Goal: Transaction & Acquisition: Book appointment/travel/reservation

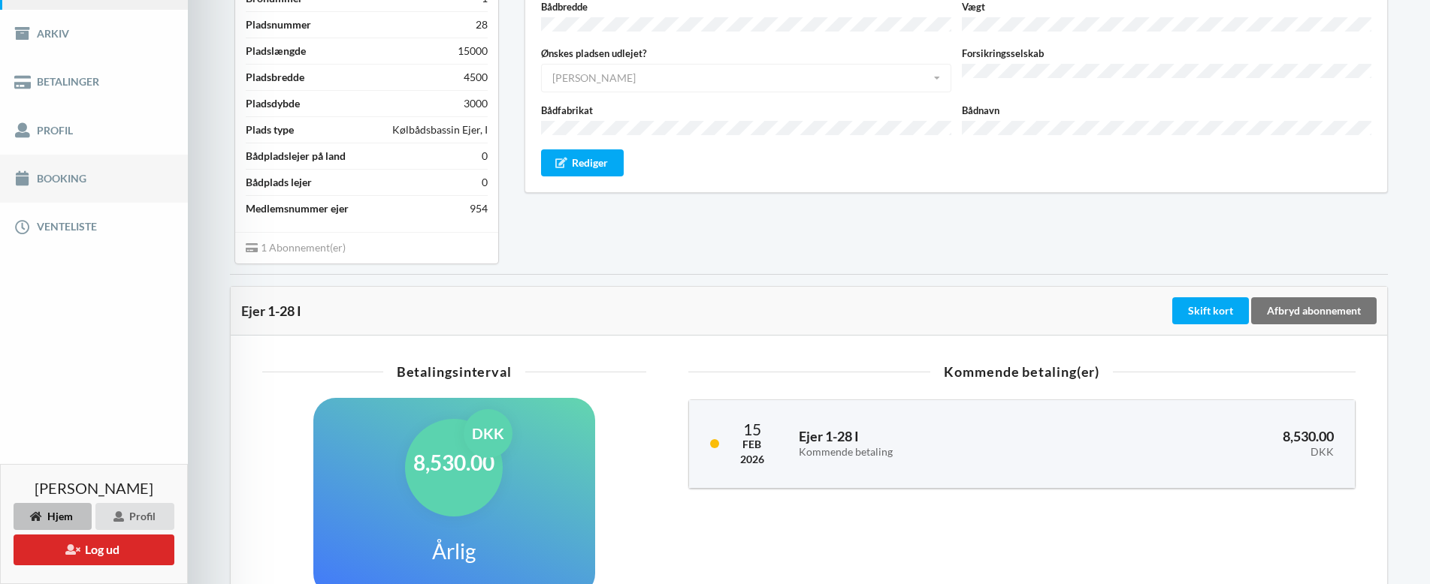
scroll to position [225, 0]
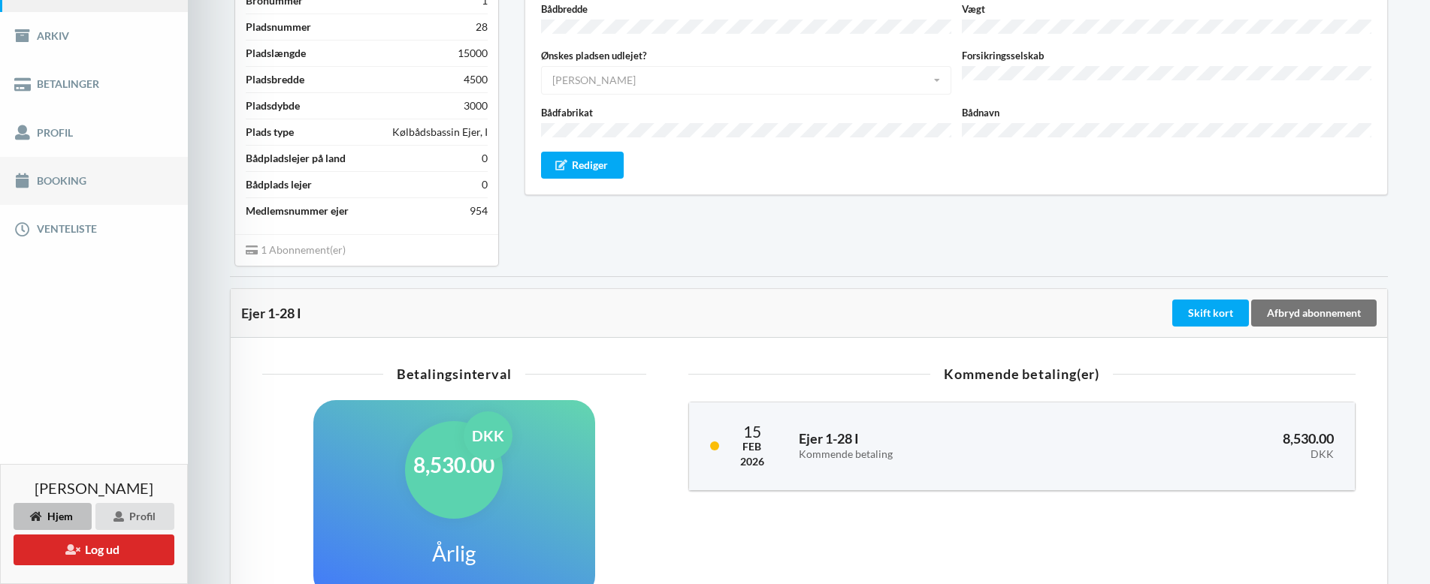
click at [70, 178] on link "Booking" at bounding box center [94, 181] width 188 height 48
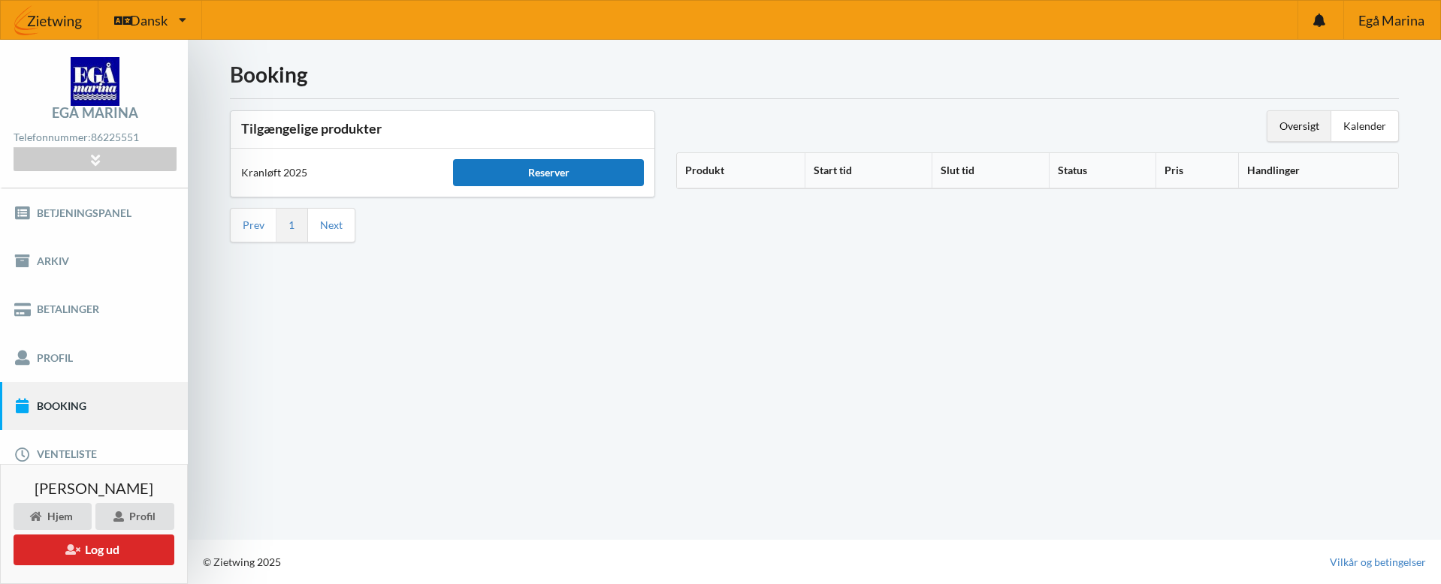
click at [565, 169] on div "Reserver" at bounding box center [548, 172] width 191 height 27
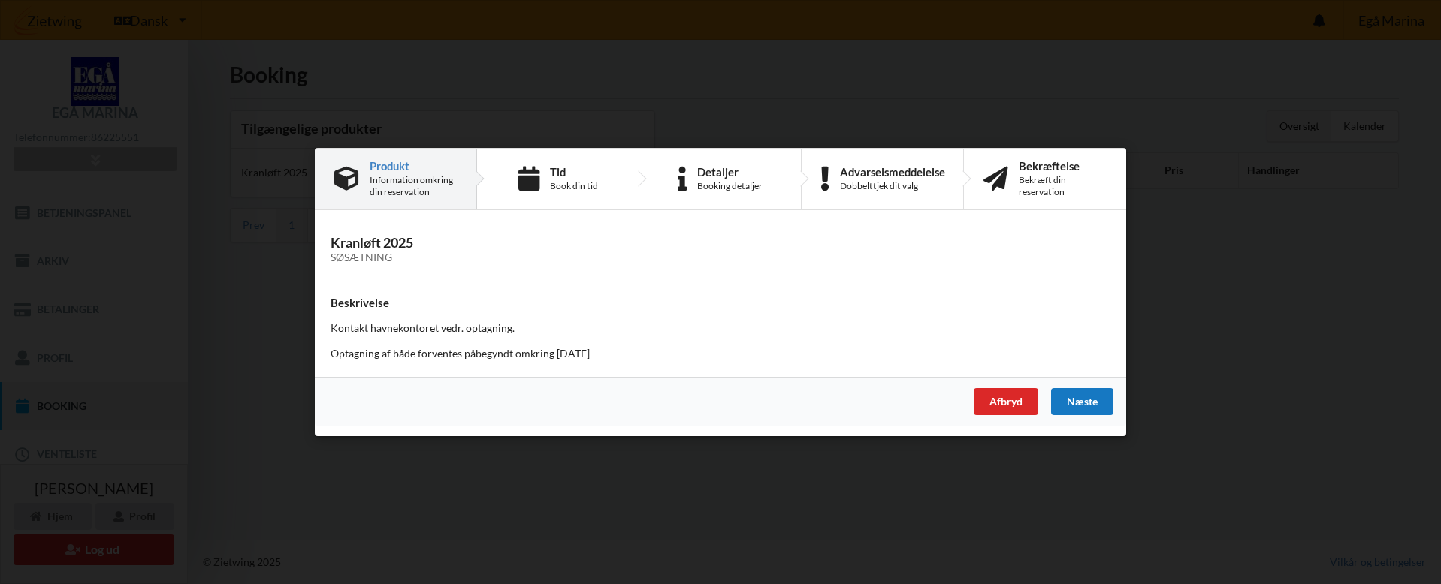
click at [1088, 398] on div "Næste" at bounding box center [1082, 401] width 62 height 27
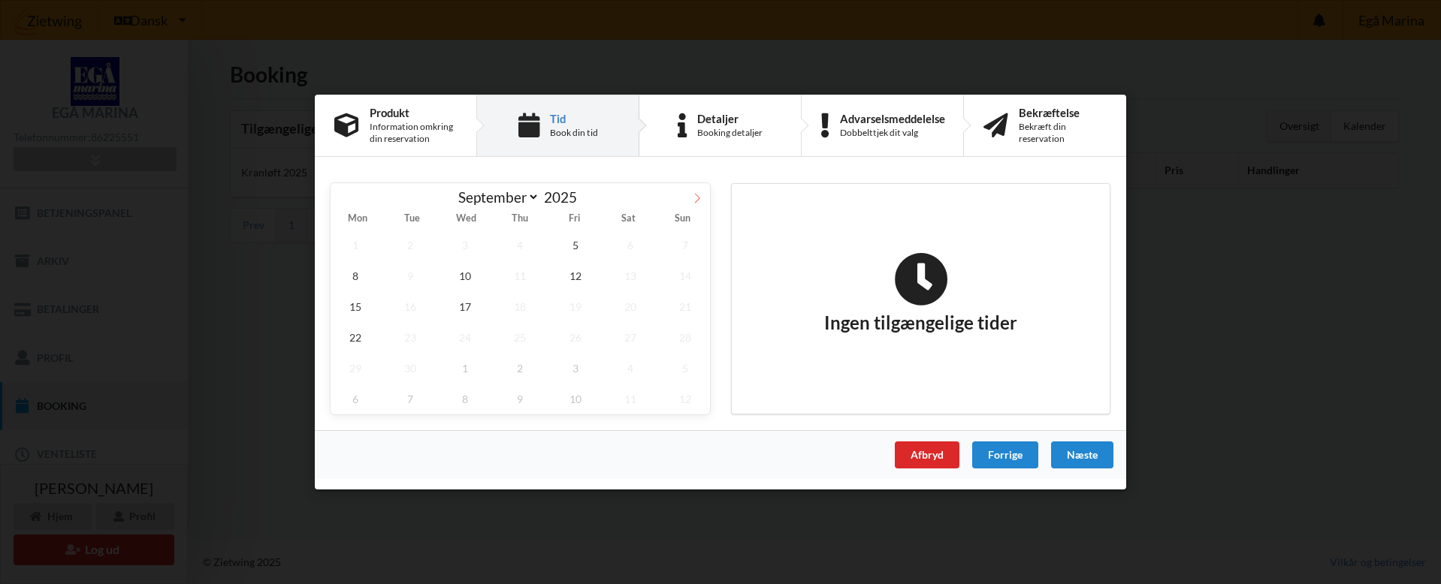
click at [697, 198] on icon at bounding box center [697, 198] width 11 height 11
select select "9"
click at [362, 276] on span "6" at bounding box center [356, 276] width 50 height 31
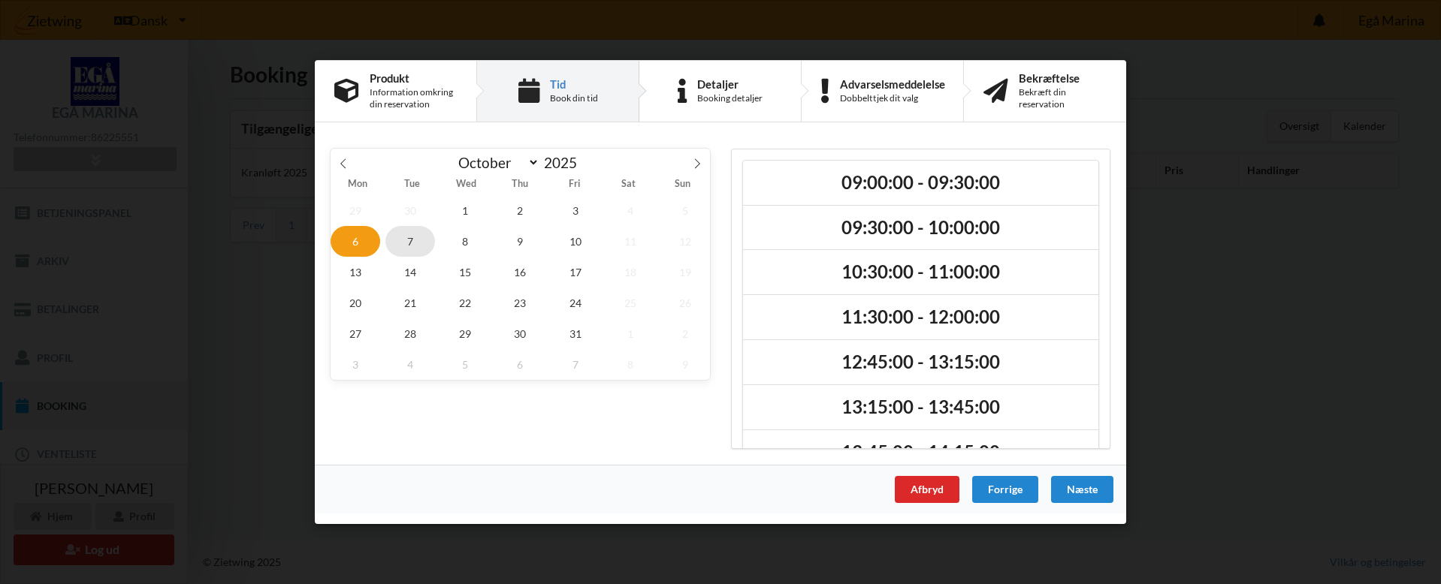
click at [412, 240] on span "7" at bounding box center [410, 241] width 50 height 31
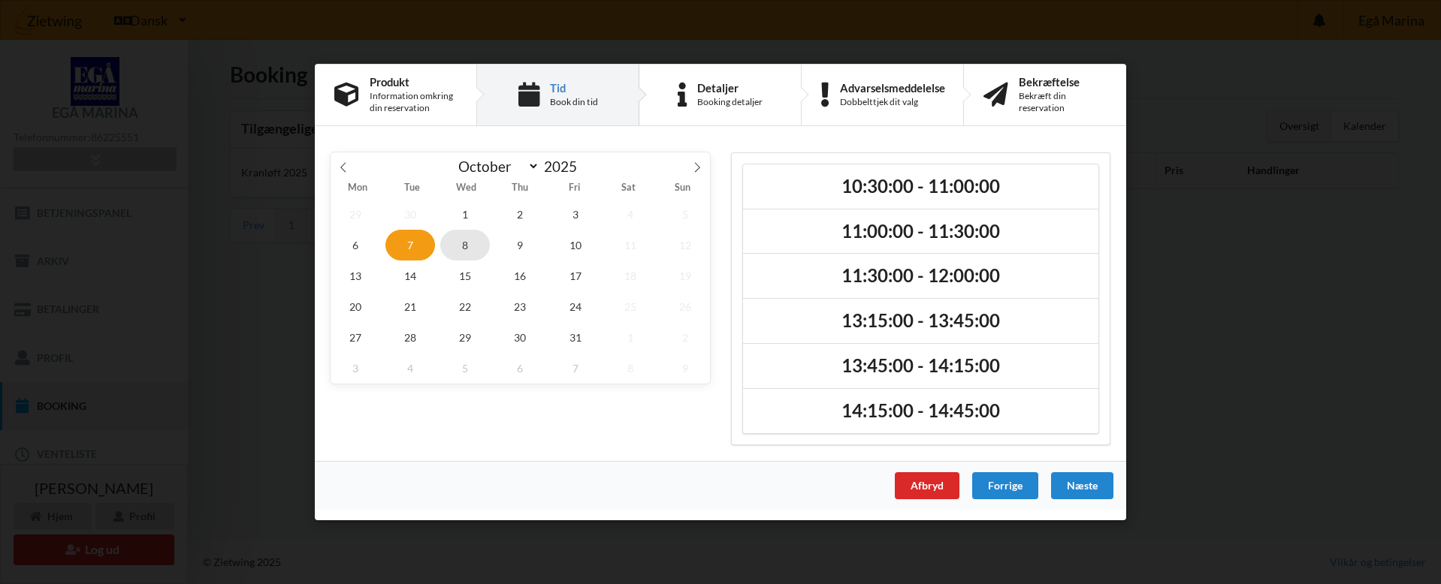
click at [468, 243] on span "8" at bounding box center [465, 245] width 50 height 31
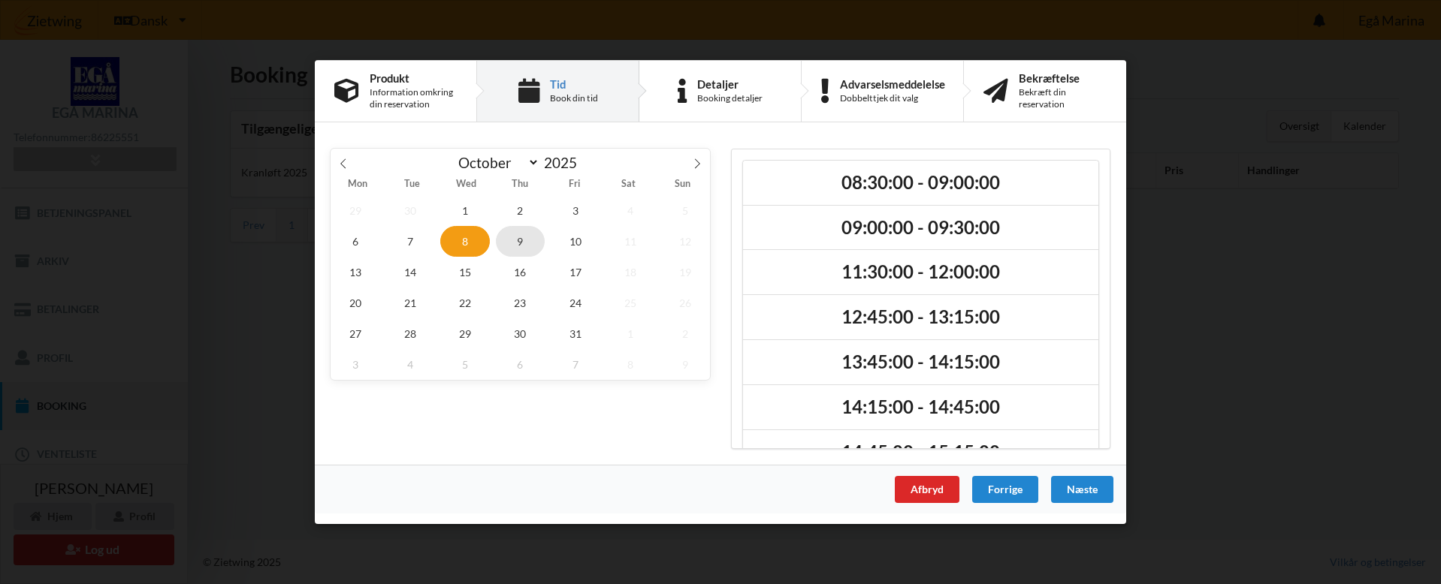
click at [515, 243] on span "9" at bounding box center [521, 241] width 50 height 31
click at [580, 243] on span "10" at bounding box center [576, 241] width 50 height 31
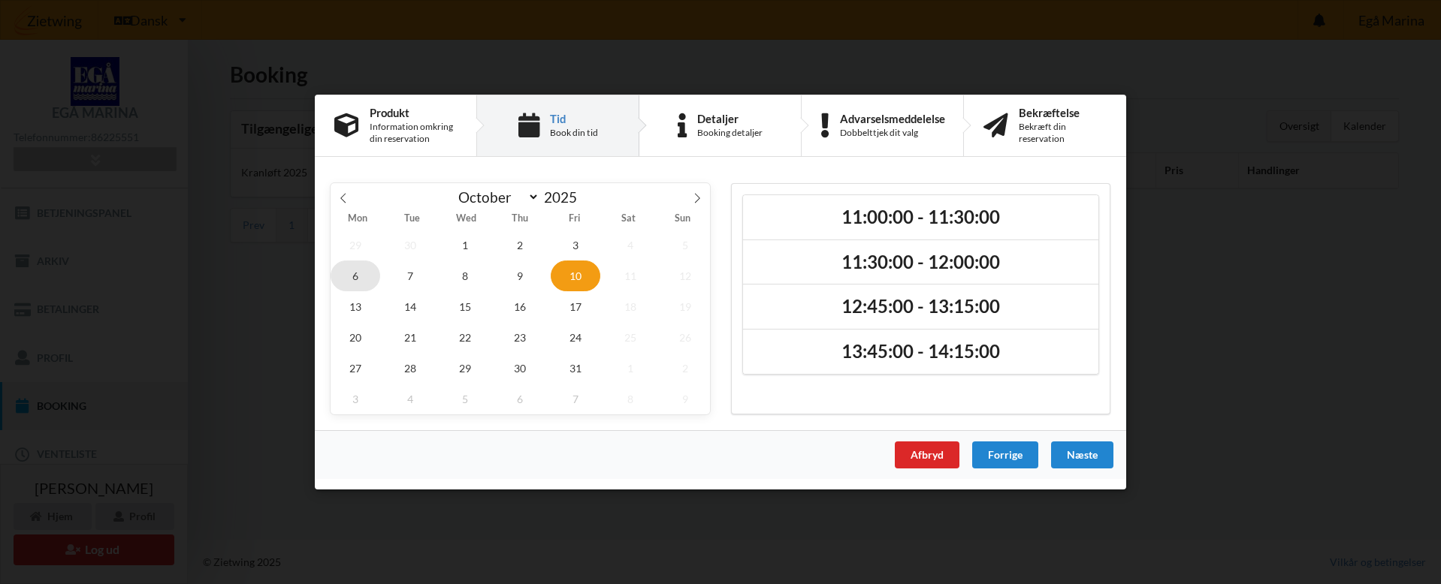
click at [349, 276] on span "6" at bounding box center [356, 276] width 50 height 31
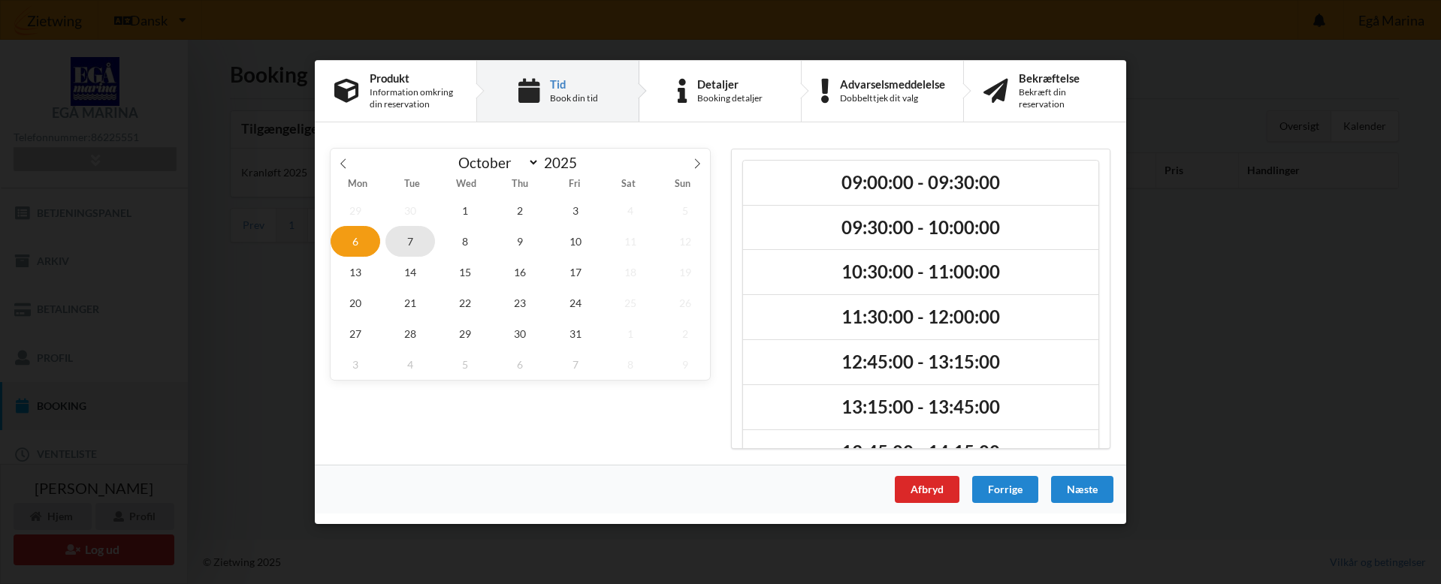
click at [412, 245] on span "7" at bounding box center [410, 241] width 50 height 31
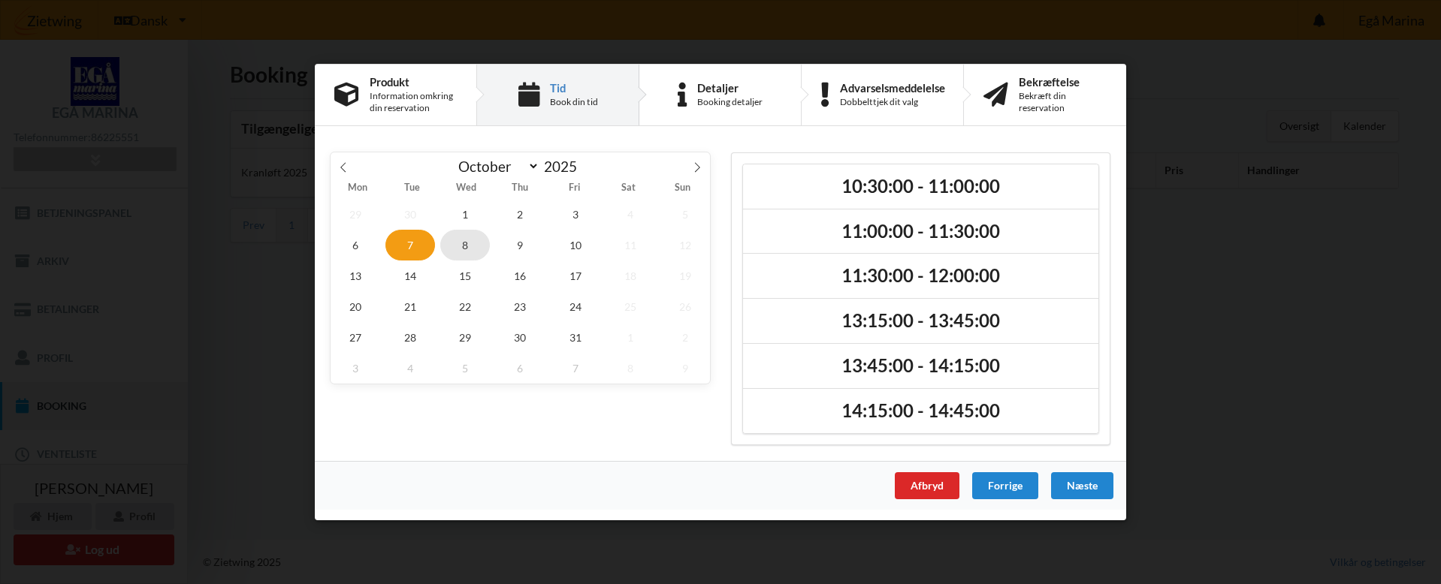
click at [458, 245] on span "8" at bounding box center [465, 245] width 50 height 31
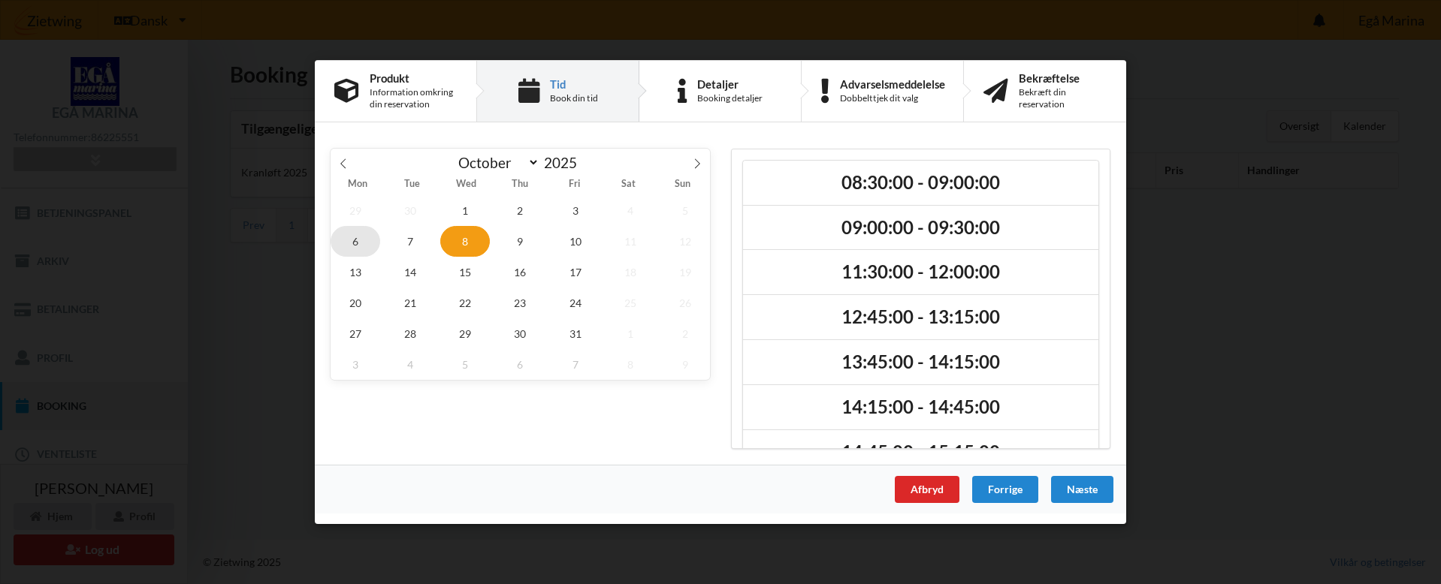
click at [364, 245] on span "6" at bounding box center [356, 241] width 50 height 31
click at [467, 246] on span "8" at bounding box center [465, 241] width 50 height 31
click at [574, 236] on span "10" at bounding box center [576, 241] width 50 height 31
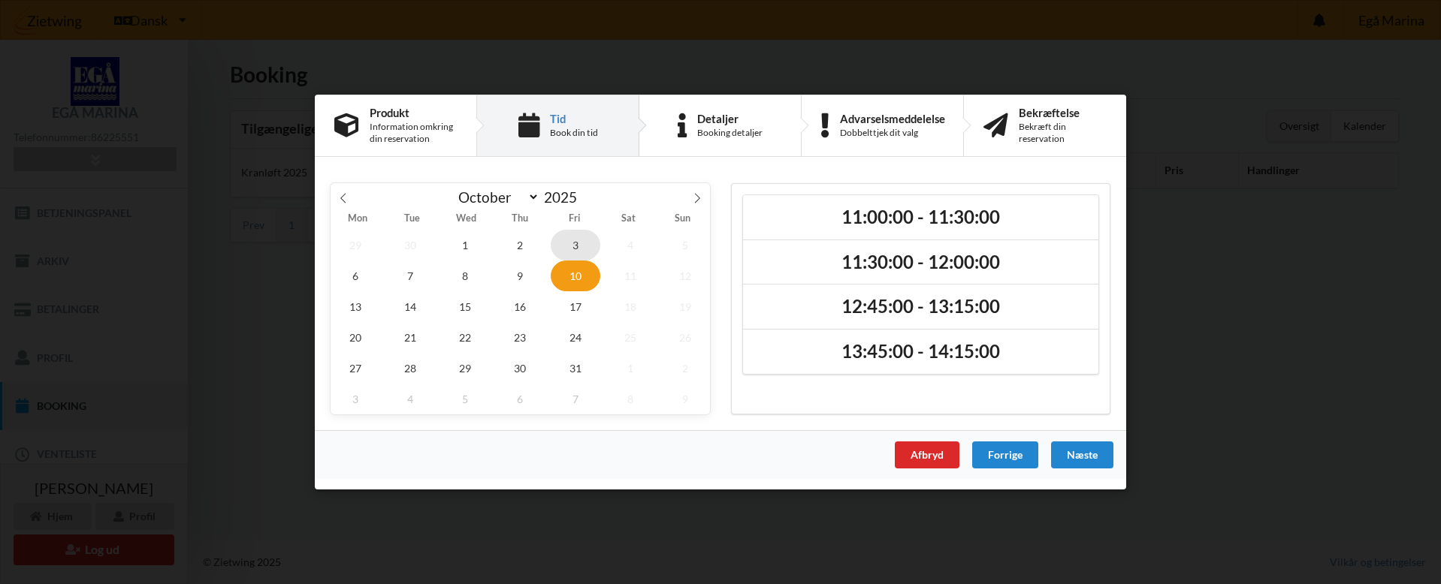
click at [573, 241] on span "3" at bounding box center [576, 245] width 50 height 31
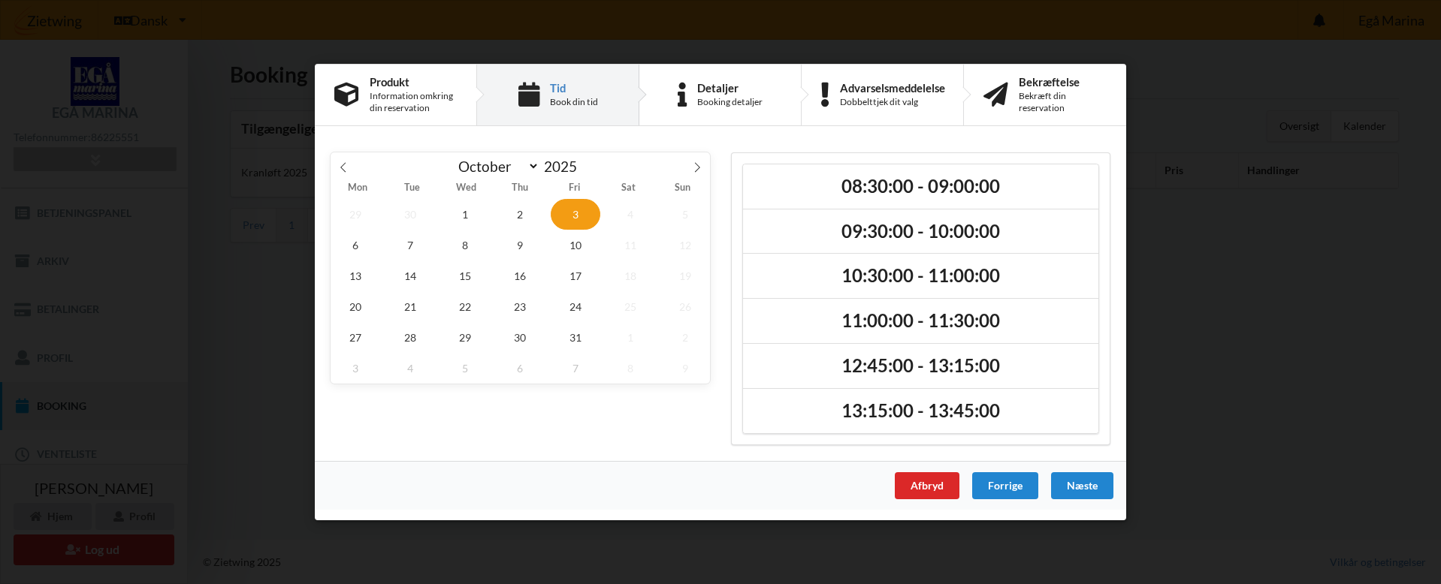
click at [574, 217] on span "3" at bounding box center [576, 214] width 50 height 31
click at [572, 240] on span "10" at bounding box center [576, 245] width 50 height 31
